Goal: Transaction & Acquisition: Obtain resource

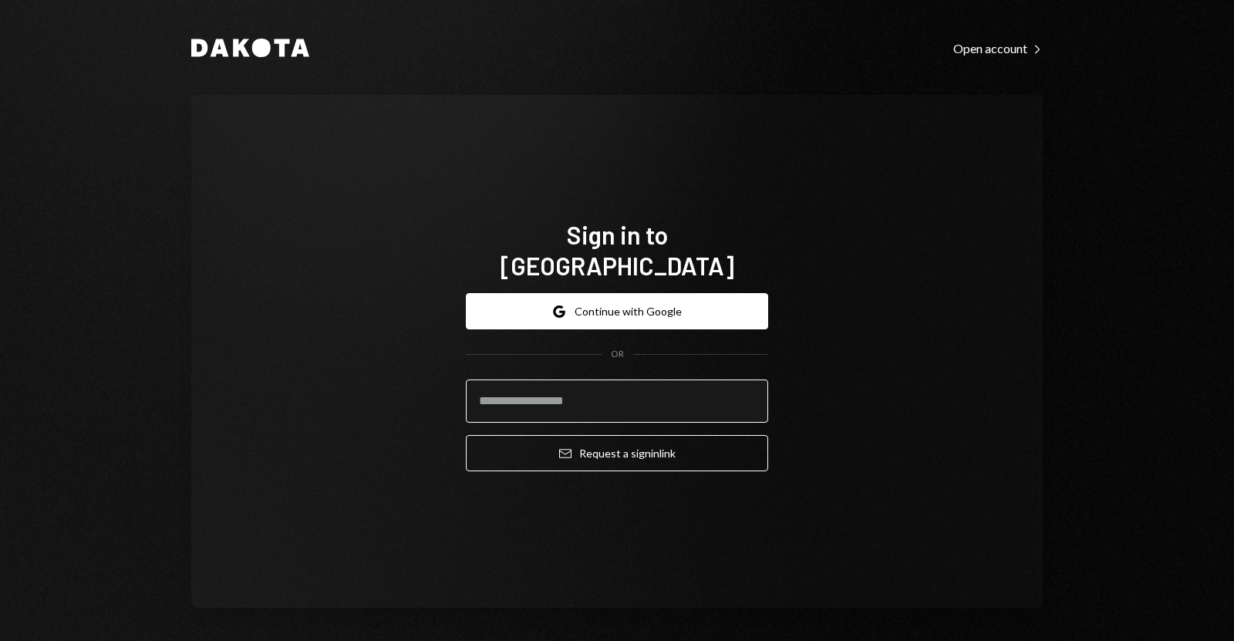
click at [528, 380] on input "email" at bounding box center [617, 401] width 302 height 43
type input "**********"
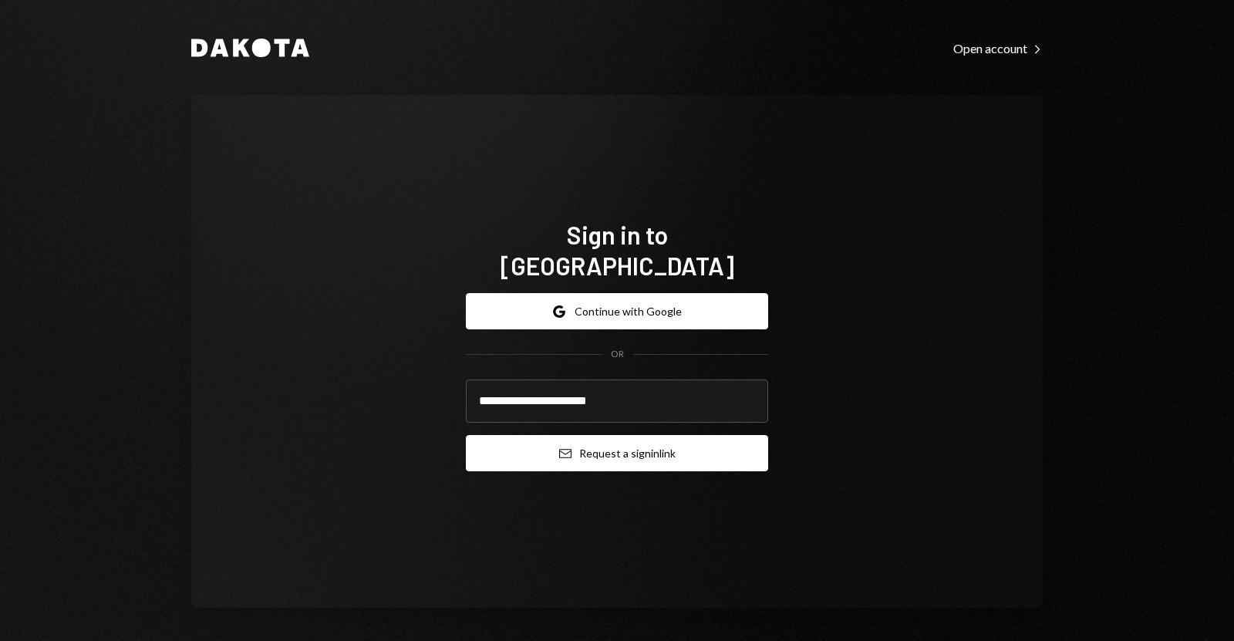
click at [580, 438] on button "Email Request a sign in link" at bounding box center [617, 453] width 302 height 36
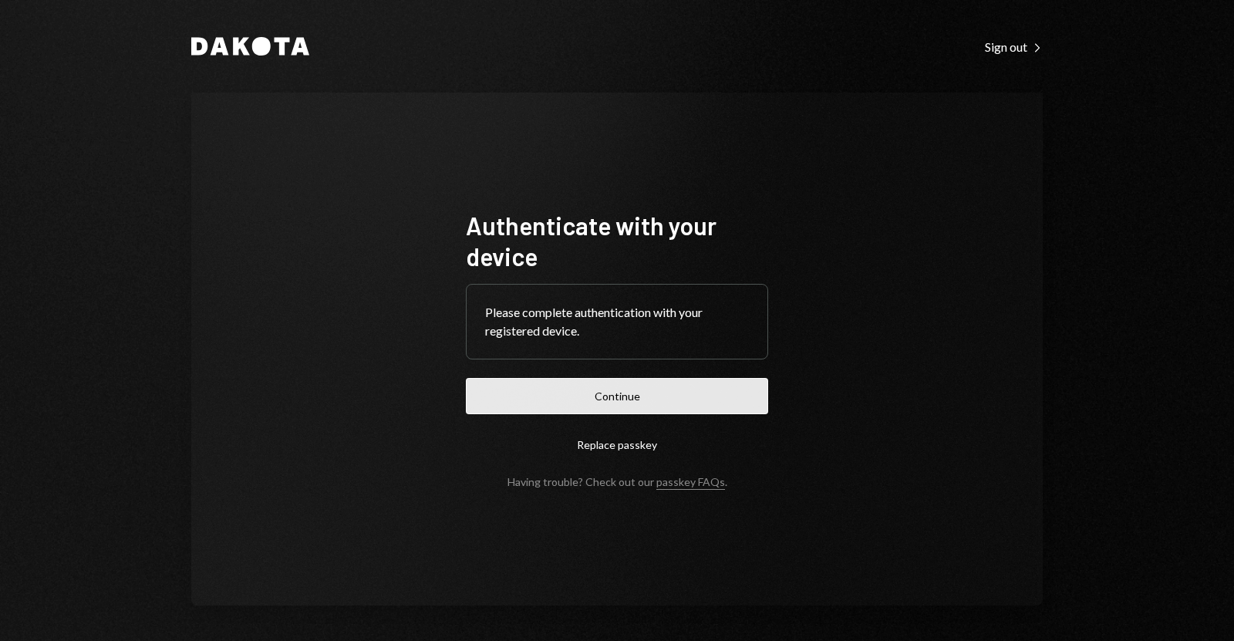
click at [545, 399] on button "Continue" at bounding box center [617, 396] width 302 height 36
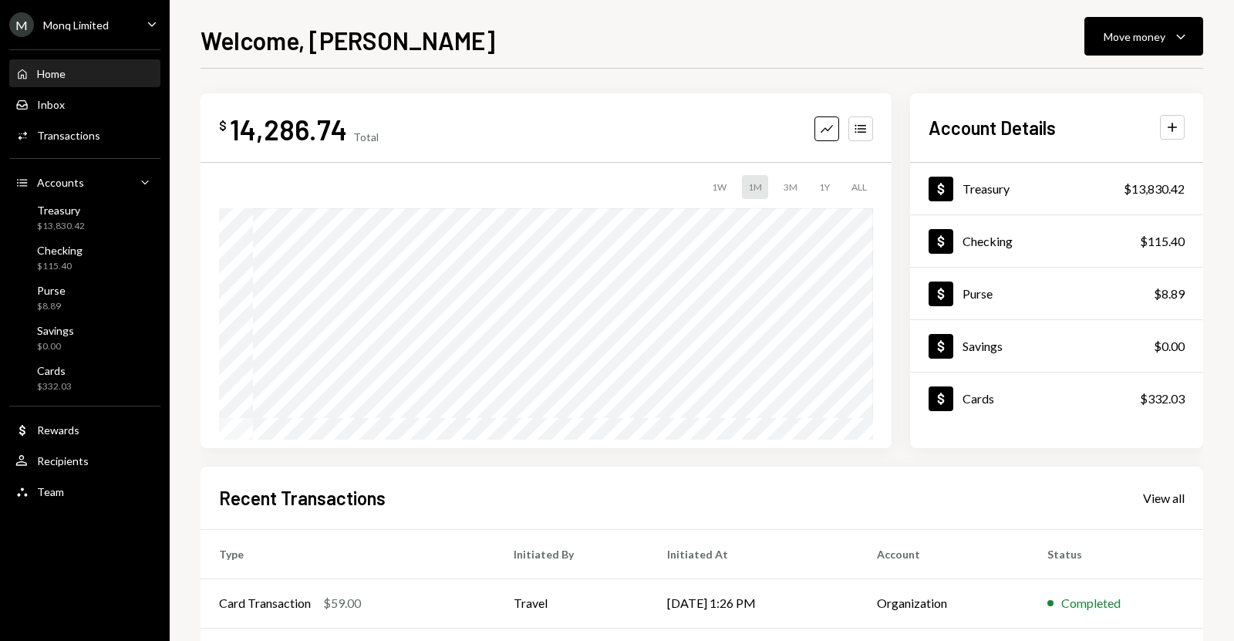
click at [52, 82] on div "Home Home" at bounding box center [84, 74] width 139 height 26
click at [70, 211] on div "Treasury" at bounding box center [61, 210] width 48 height 13
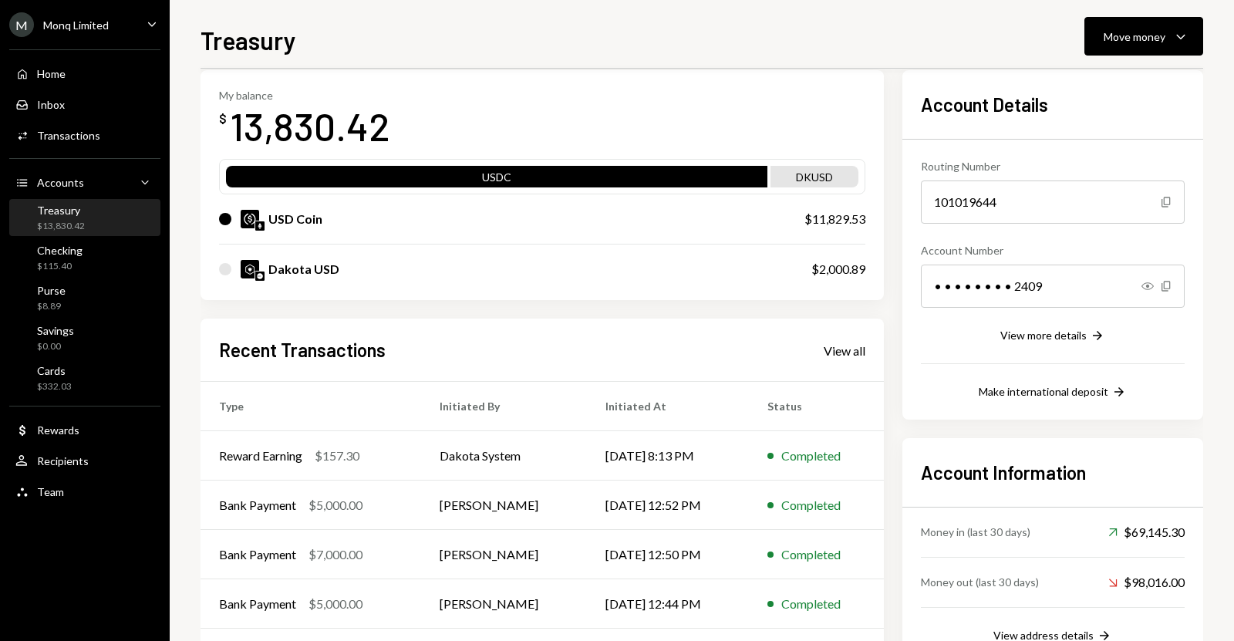
scroll to position [139, 0]
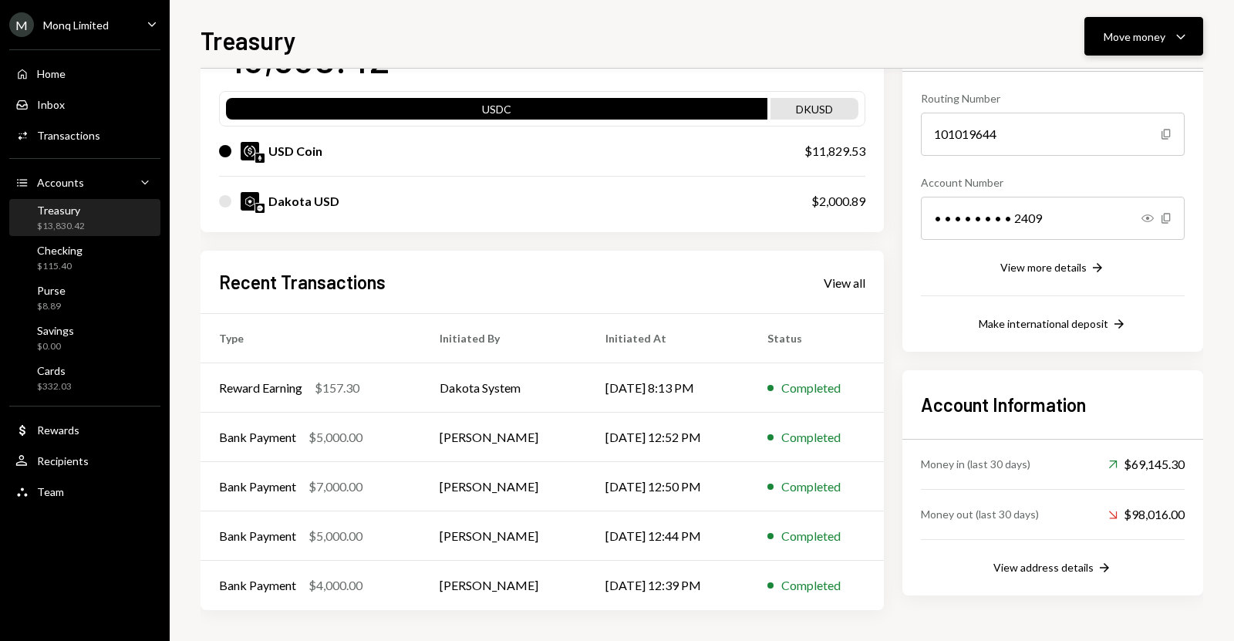
click at [1131, 18] on button "Move money Caret Down" at bounding box center [1144, 36] width 119 height 39
click at [1096, 149] on div "Deposit" at bounding box center [1131, 152] width 113 height 16
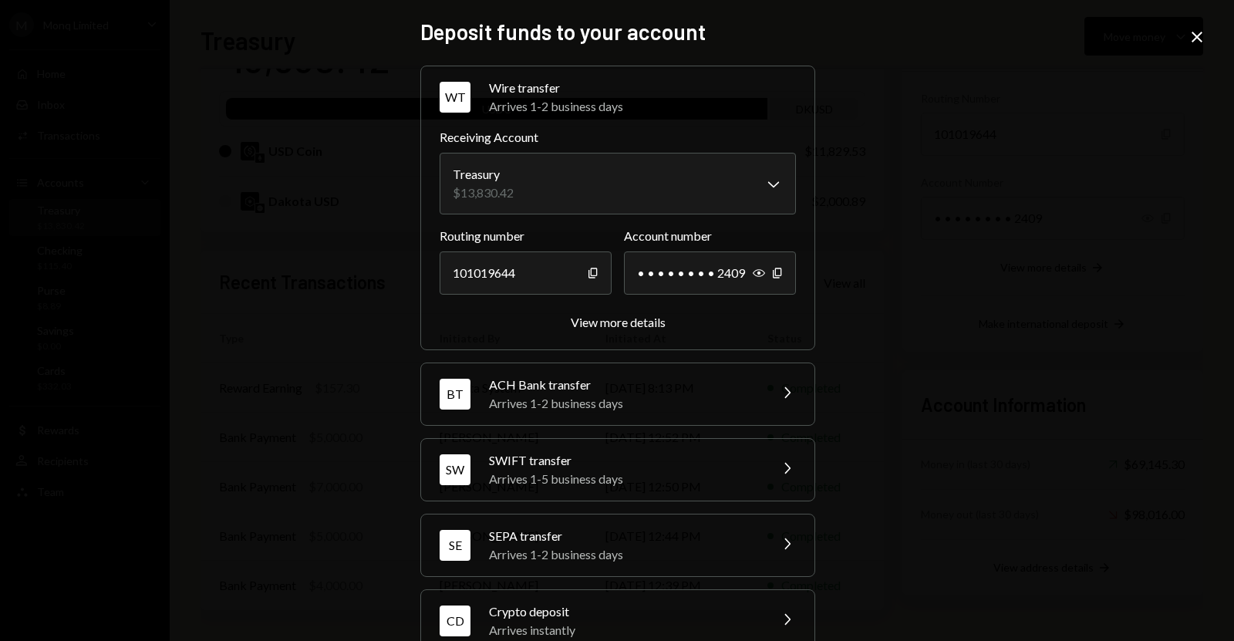
click at [1096, 149] on div "**********" at bounding box center [617, 320] width 1234 height 641
click at [1195, 45] on icon "Close" at bounding box center [1197, 37] width 19 height 19
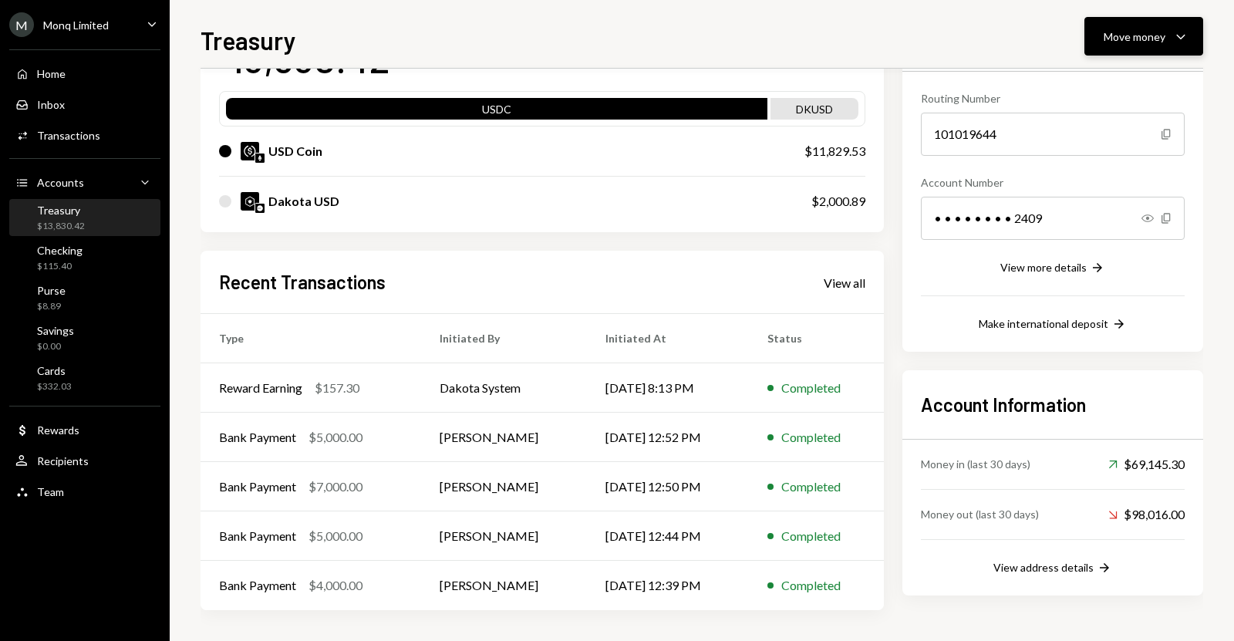
click at [1176, 45] on icon "Caret Down" at bounding box center [1181, 36] width 19 height 19
click at [62, 374] on div "Cards" at bounding box center [54, 370] width 35 height 13
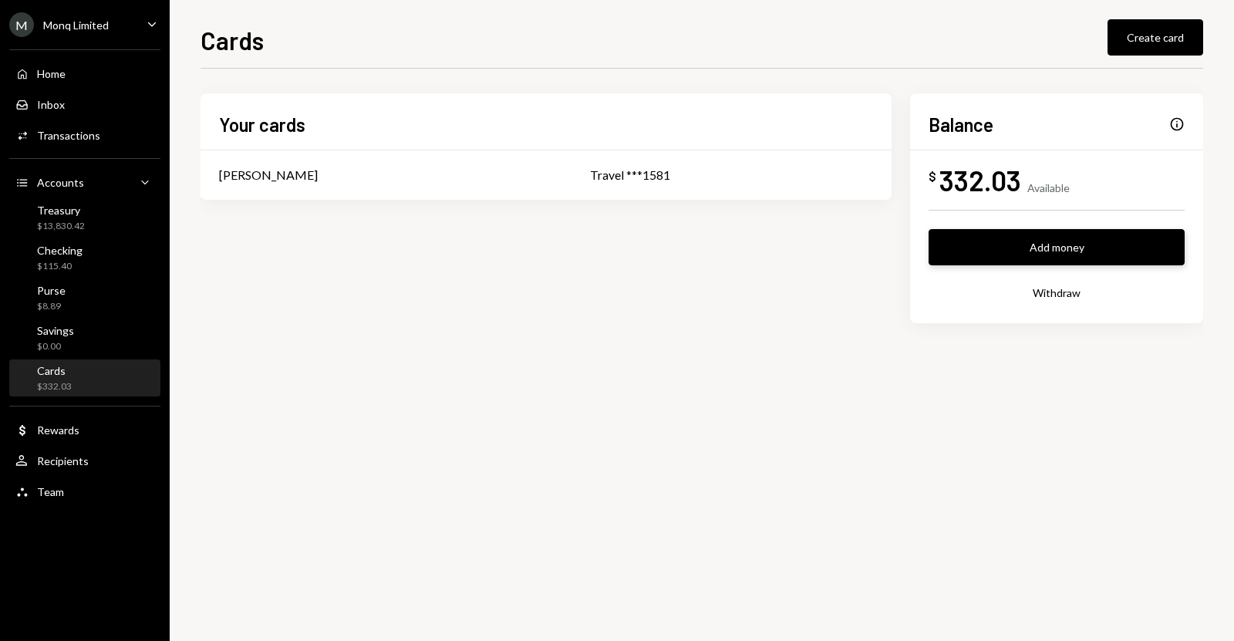
click at [959, 248] on button "Add money" at bounding box center [1057, 247] width 256 height 36
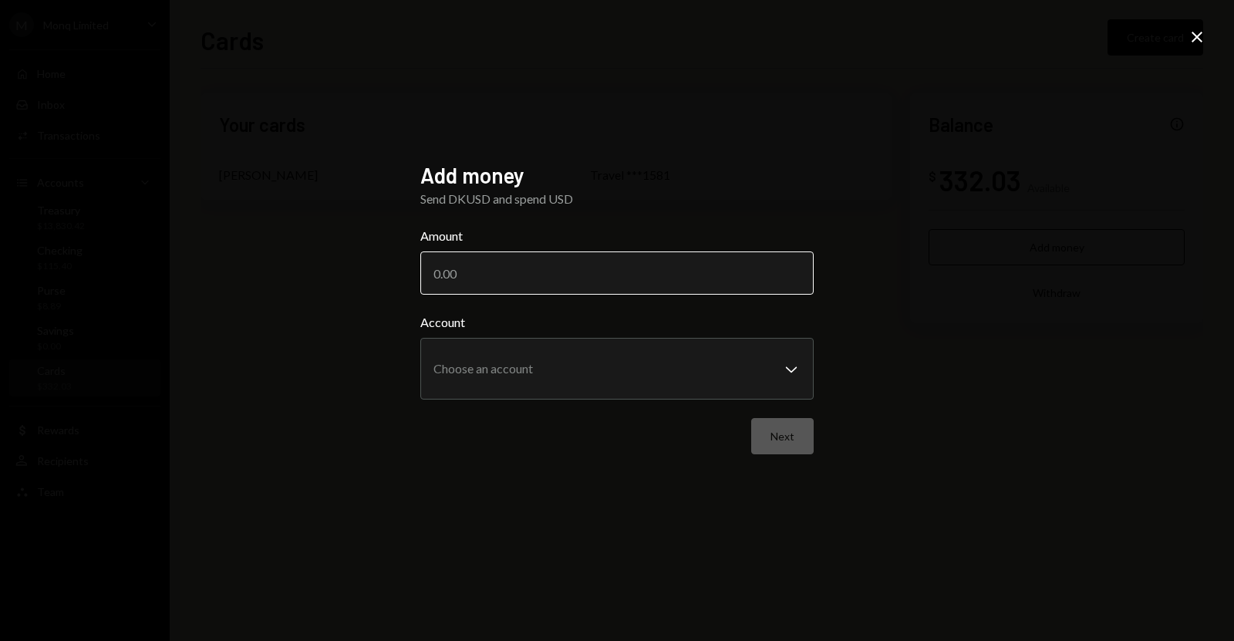
click at [737, 278] on input "Amount" at bounding box center [616, 272] width 393 height 43
type input "700"
click at [793, 427] on button "Next" at bounding box center [782, 436] width 62 height 36
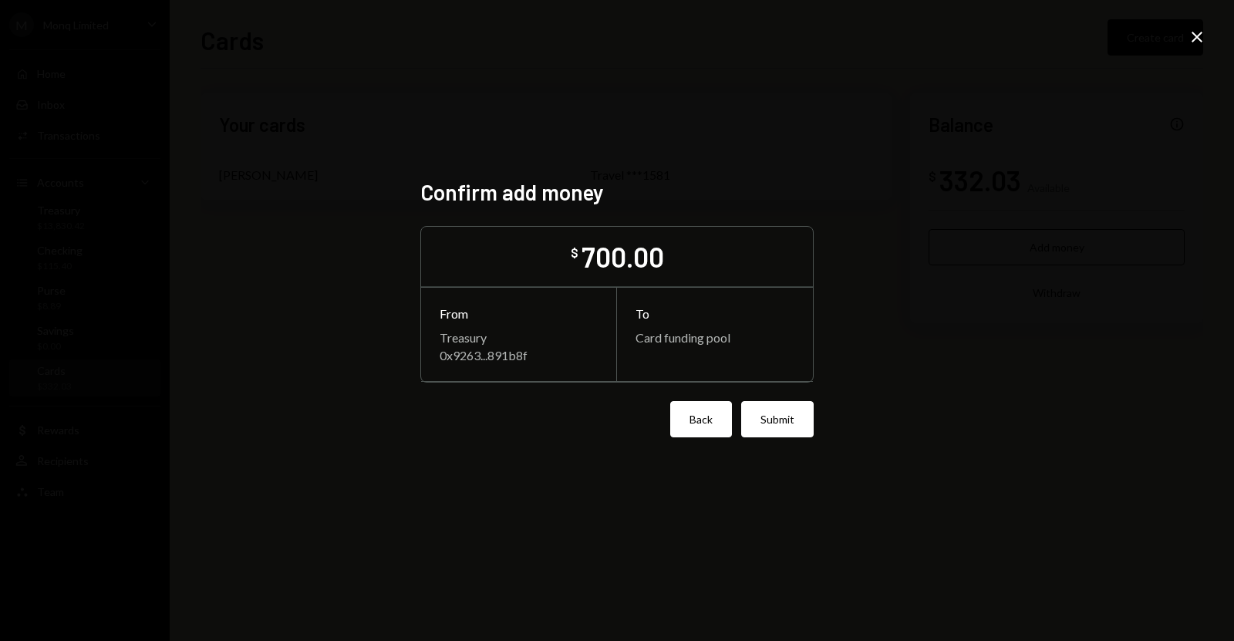
click at [692, 410] on button "Back" at bounding box center [701, 419] width 62 height 36
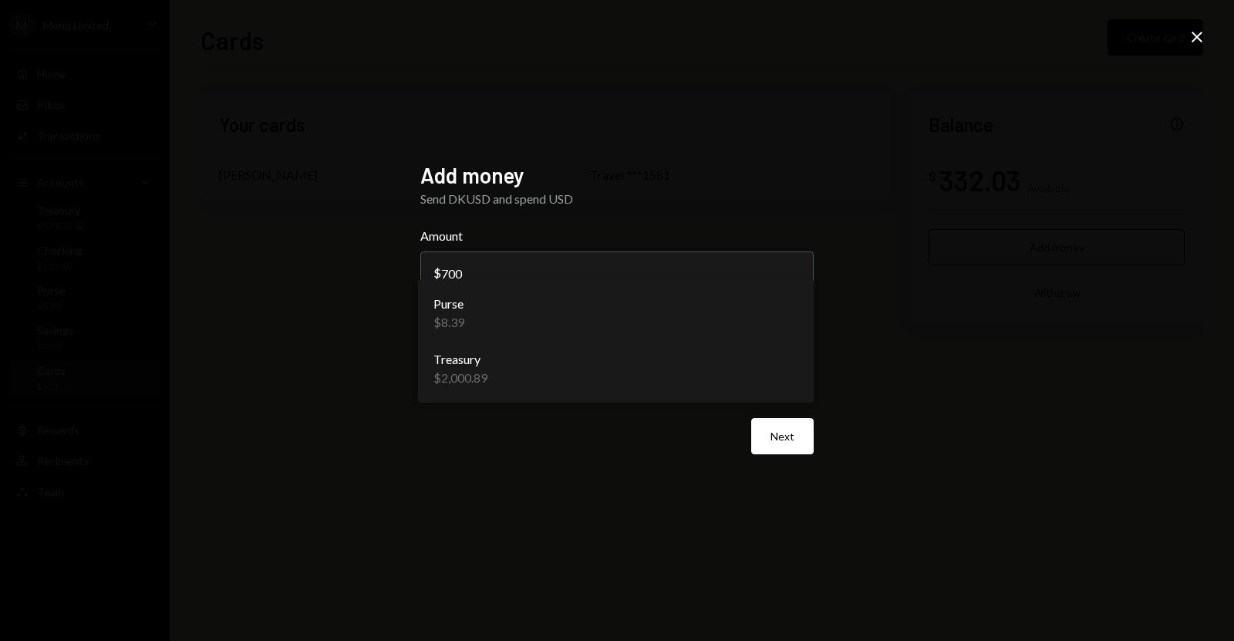
click at [709, 386] on body "**********" at bounding box center [617, 320] width 1234 height 641
click at [737, 369] on body "**********" at bounding box center [617, 320] width 1234 height 641
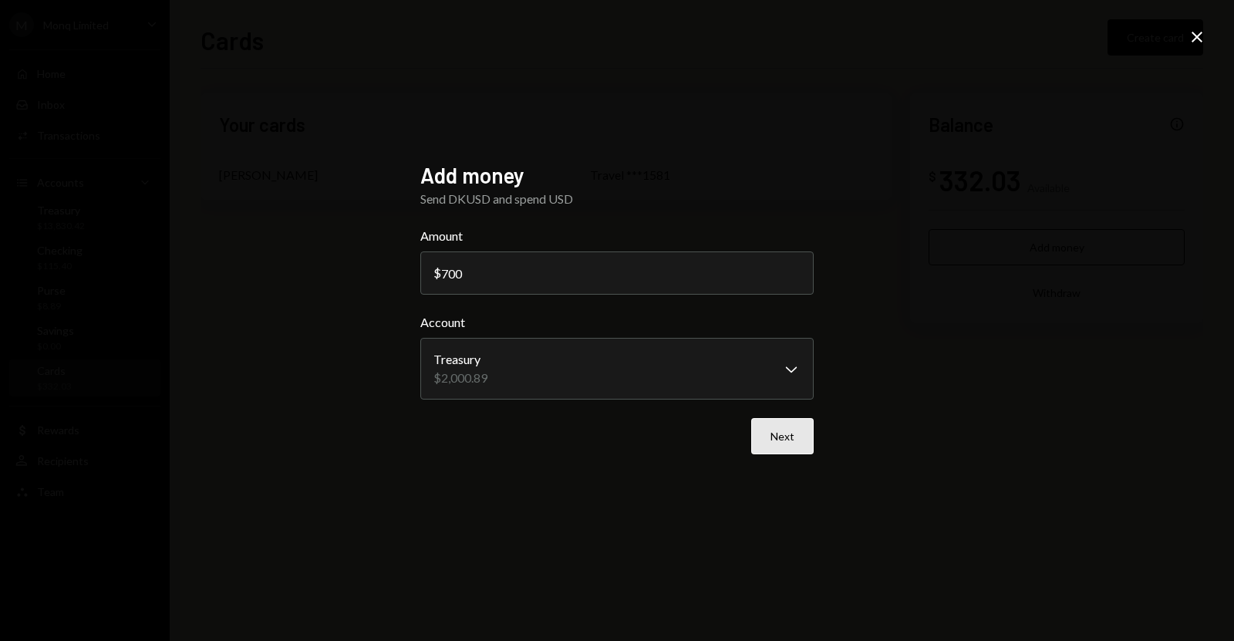
click at [776, 433] on button "Next" at bounding box center [782, 436] width 62 height 36
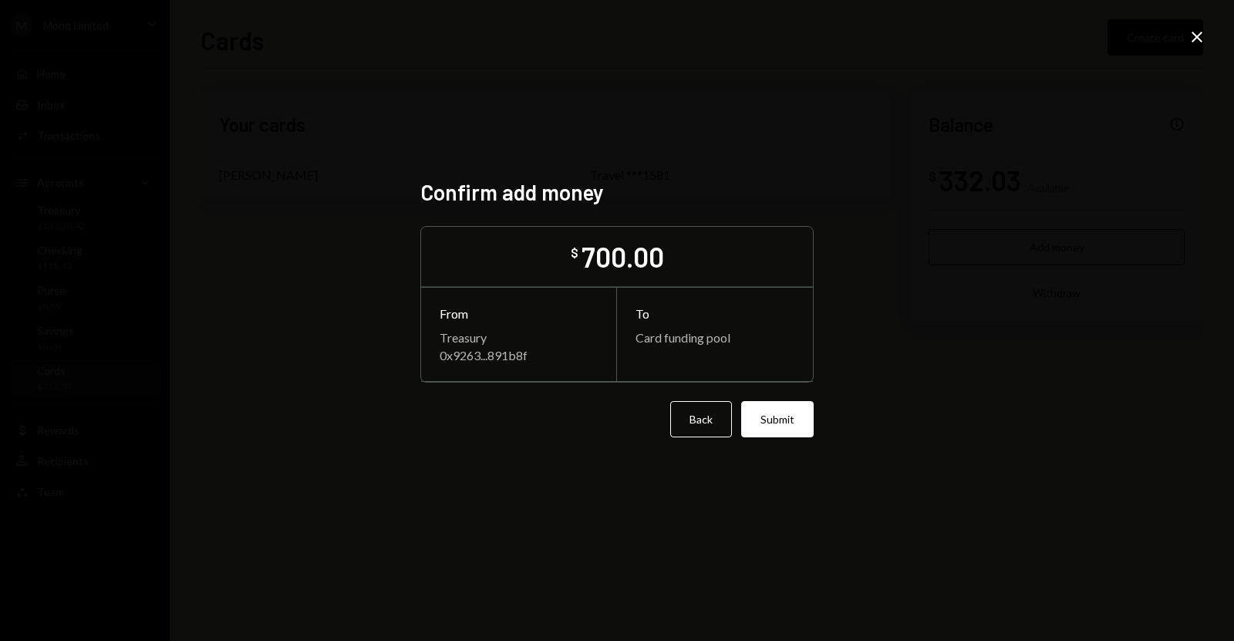
click at [776, 433] on button "Submit" at bounding box center [777, 419] width 73 height 36
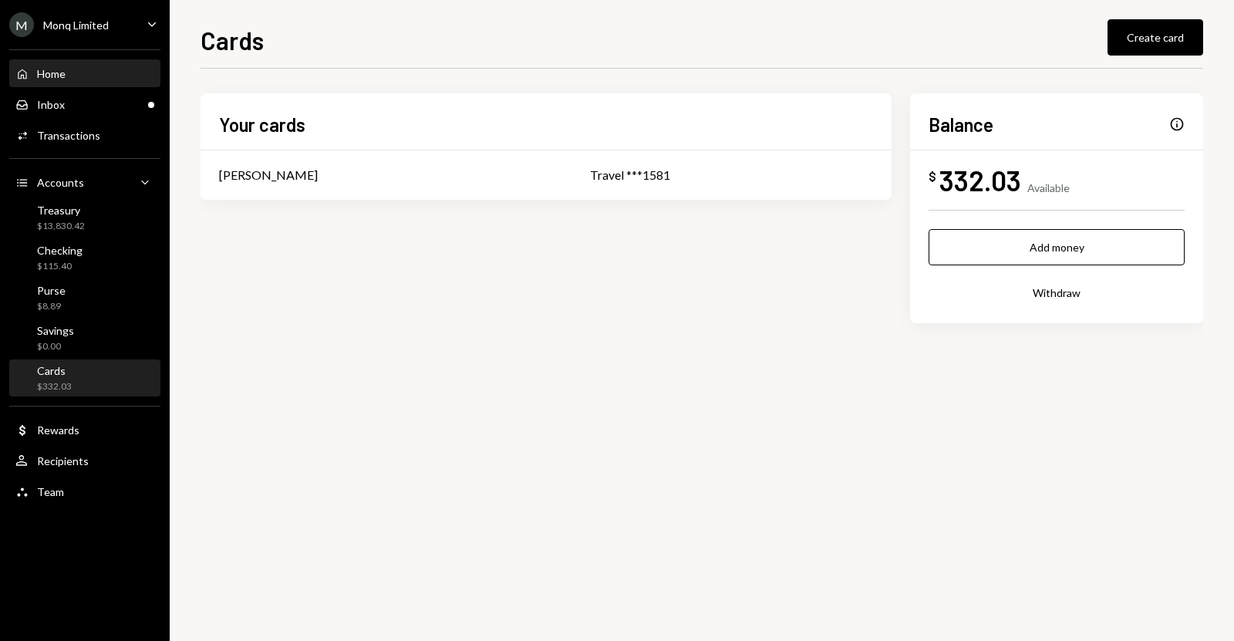
click at [69, 82] on div "Home Home" at bounding box center [84, 74] width 139 height 26
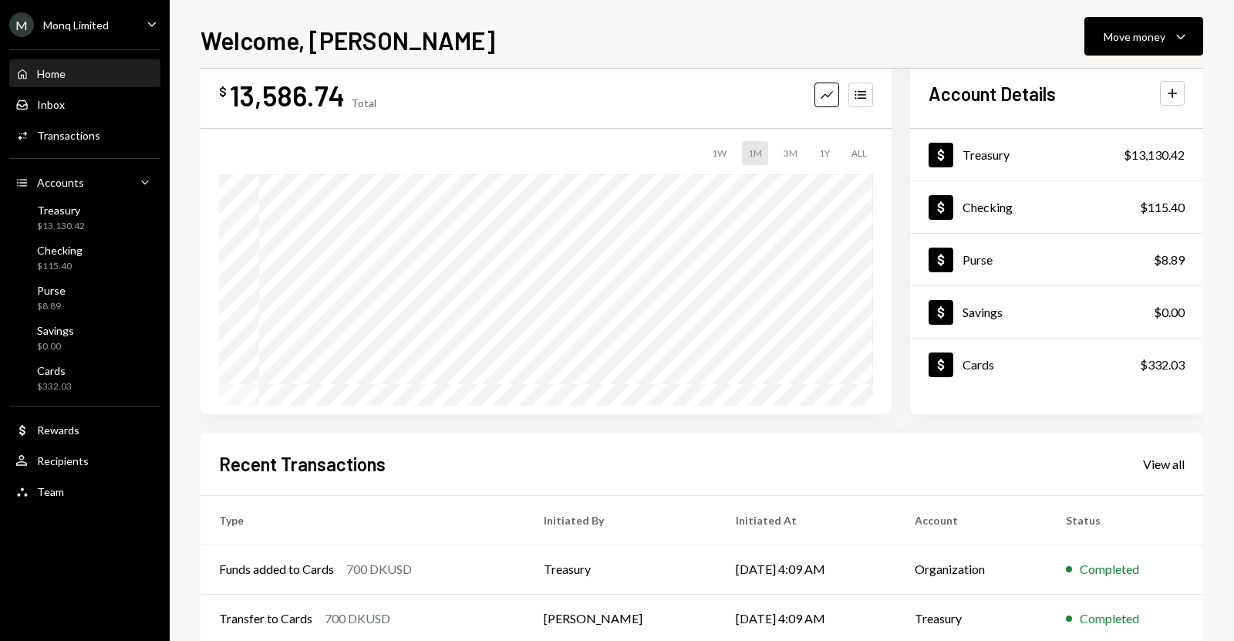
scroll to position [35, 0]
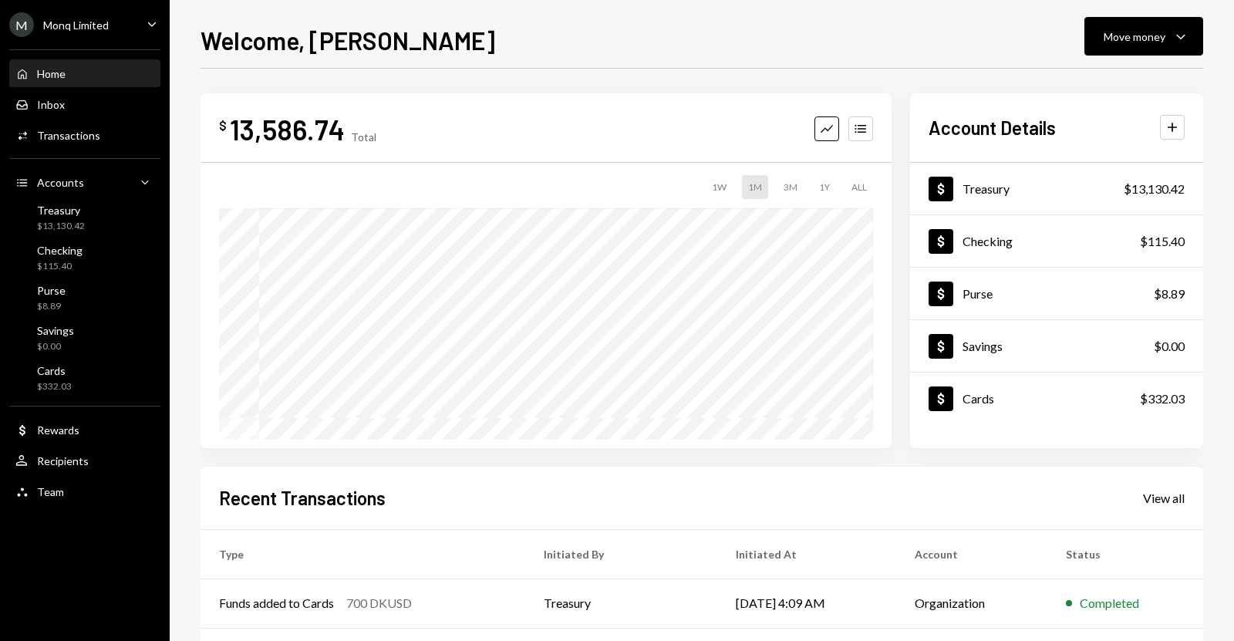
click at [721, 29] on div "Welcome, [PERSON_NAME] Move money Caret Down" at bounding box center [702, 39] width 1003 height 34
click at [1024, 197] on div "Dollar Treasury $13,130.42" at bounding box center [1056, 189] width 293 height 50
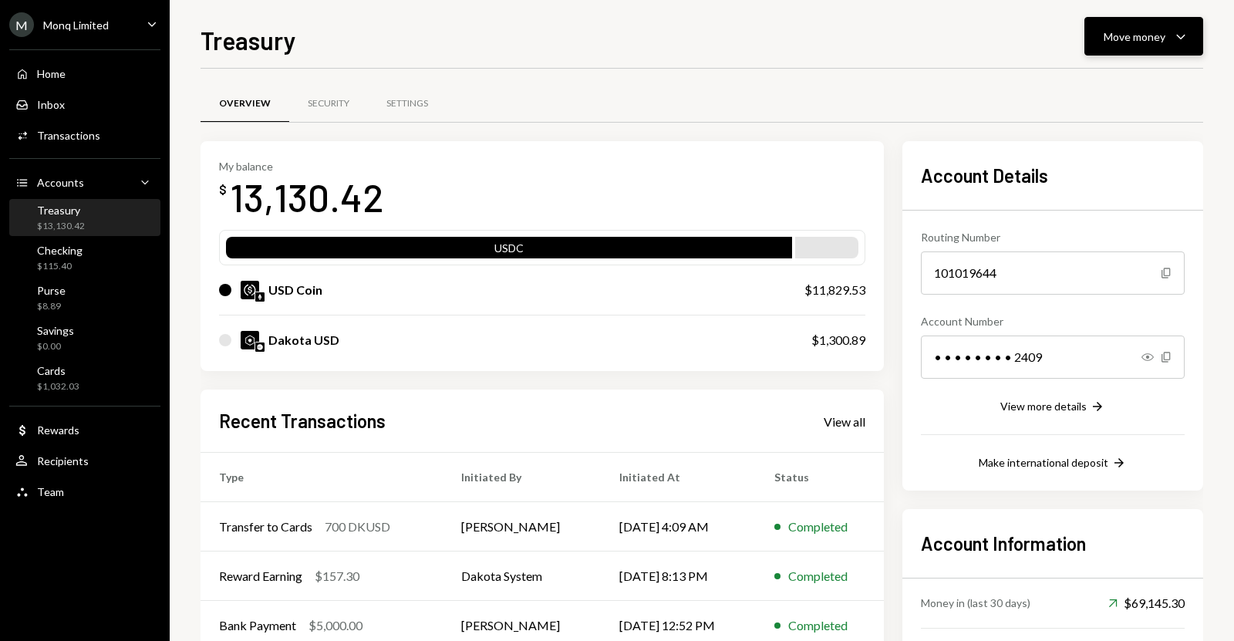
click at [1172, 45] on icon "Caret Down" at bounding box center [1181, 36] width 19 height 19
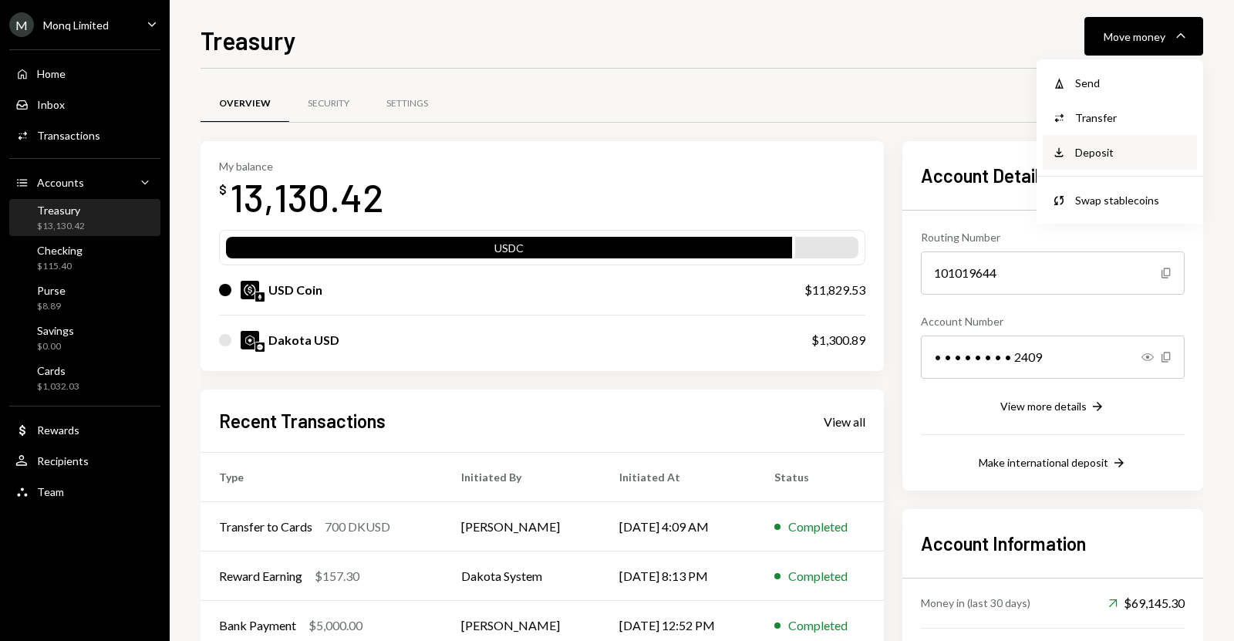
click at [1099, 150] on div "Deposit" at bounding box center [1131, 152] width 113 height 16
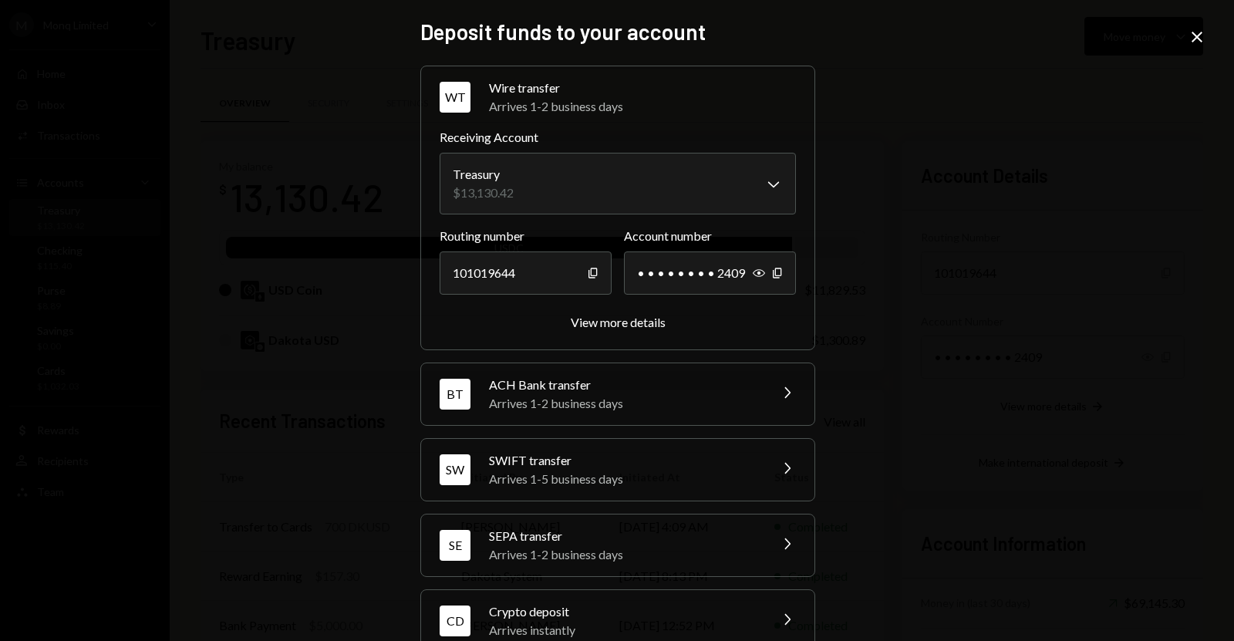
scroll to position [36, 0]
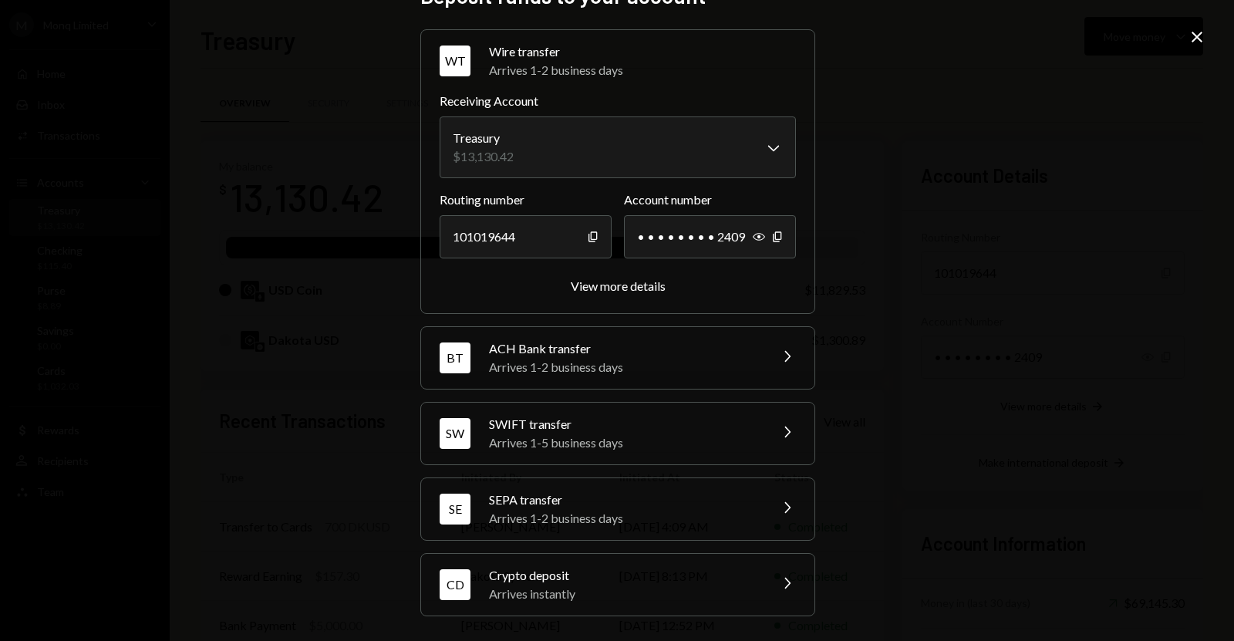
click at [650, 566] on div "Crypto deposit" at bounding box center [624, 575] width 270 height 19
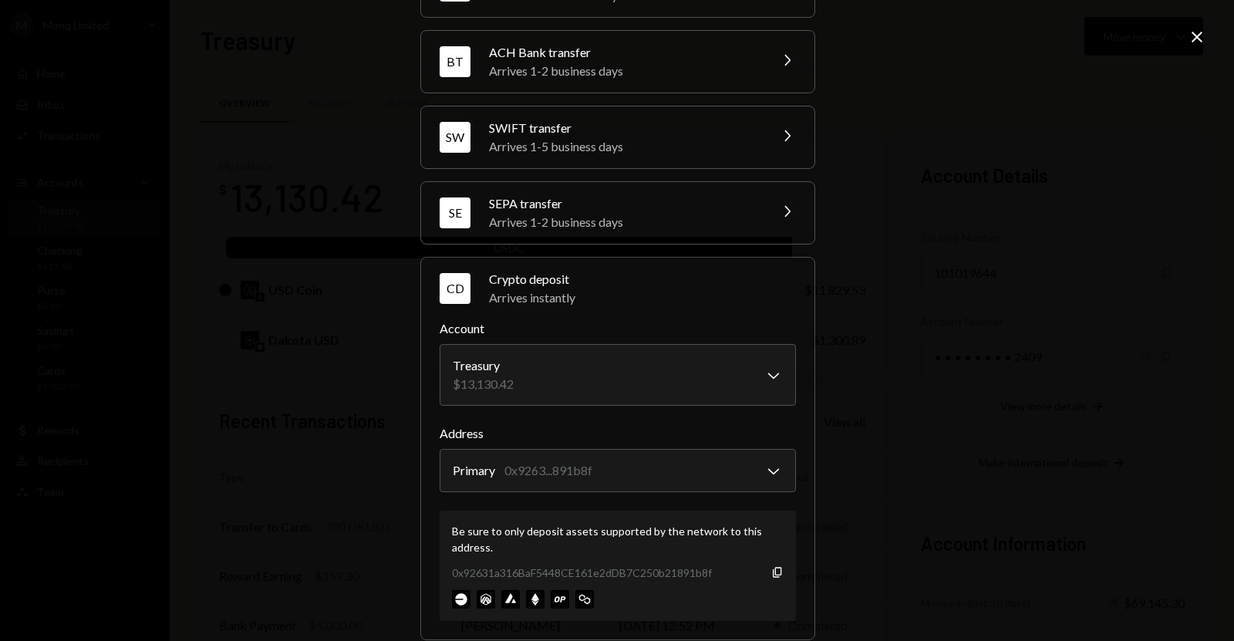
scroll to position [134, 0]
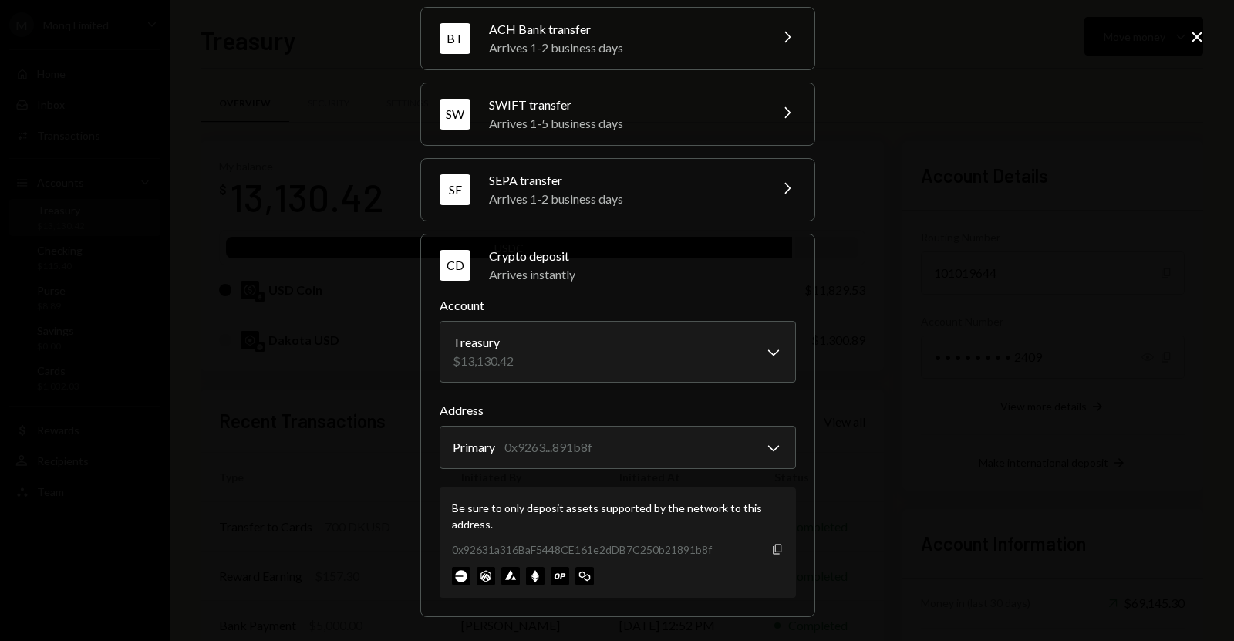
click at [774, 547] on icon "Copy" at bounding box center [777, 549] width 12 height 12
click at [772, 545] on icon "Copy" at bounding box center [777, 549] width 12 height 12
